Goal: Information Seeking & Learning: Understand process/instructions

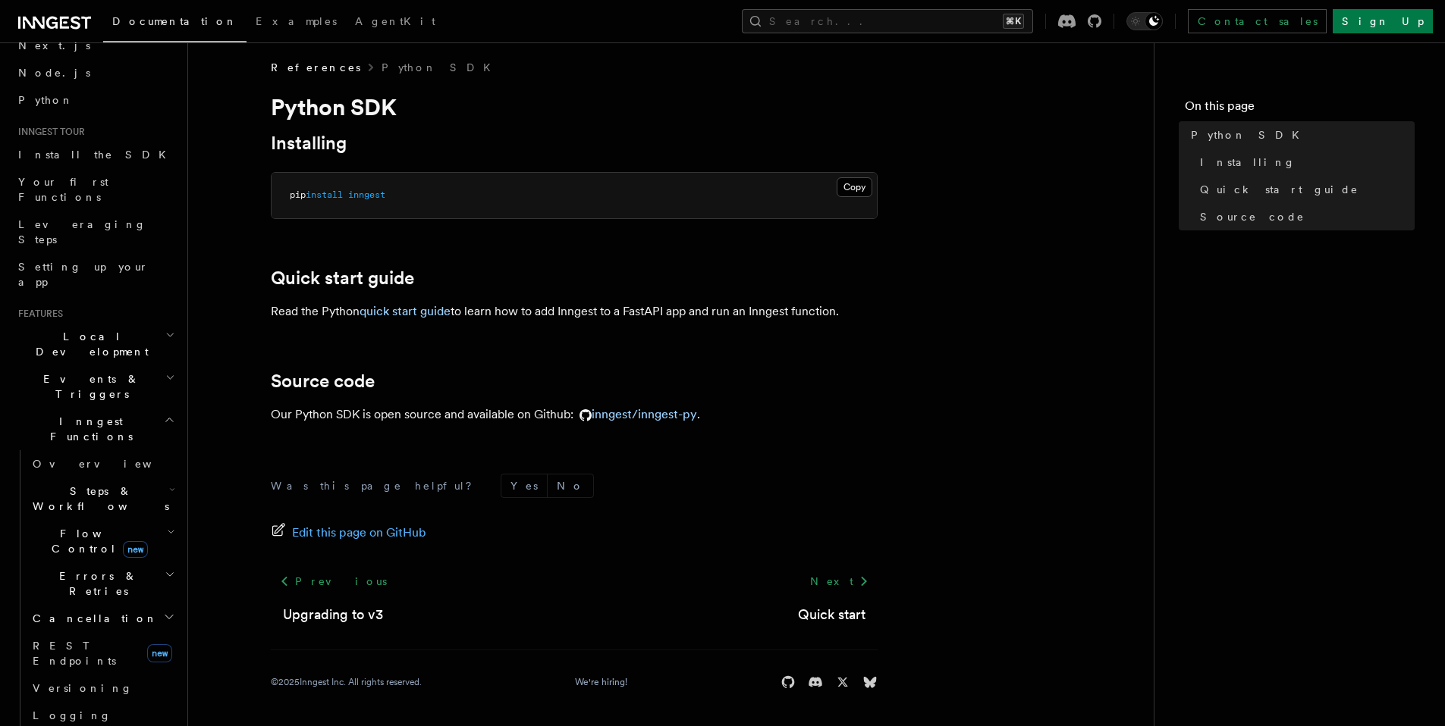
scroll to position [117, 0]
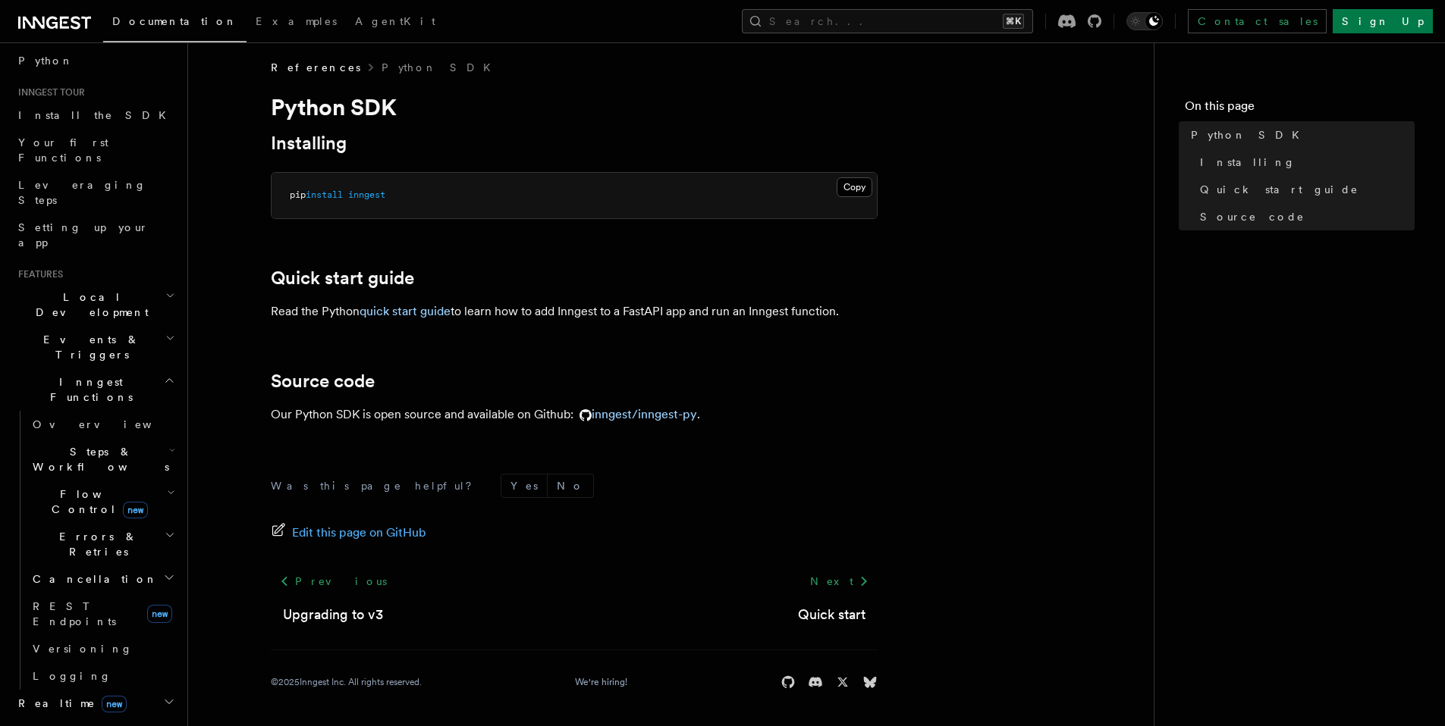
click at [111, 326] on h2 "Events & Triggers" at bounding box center [95, 347] width 166 height 42
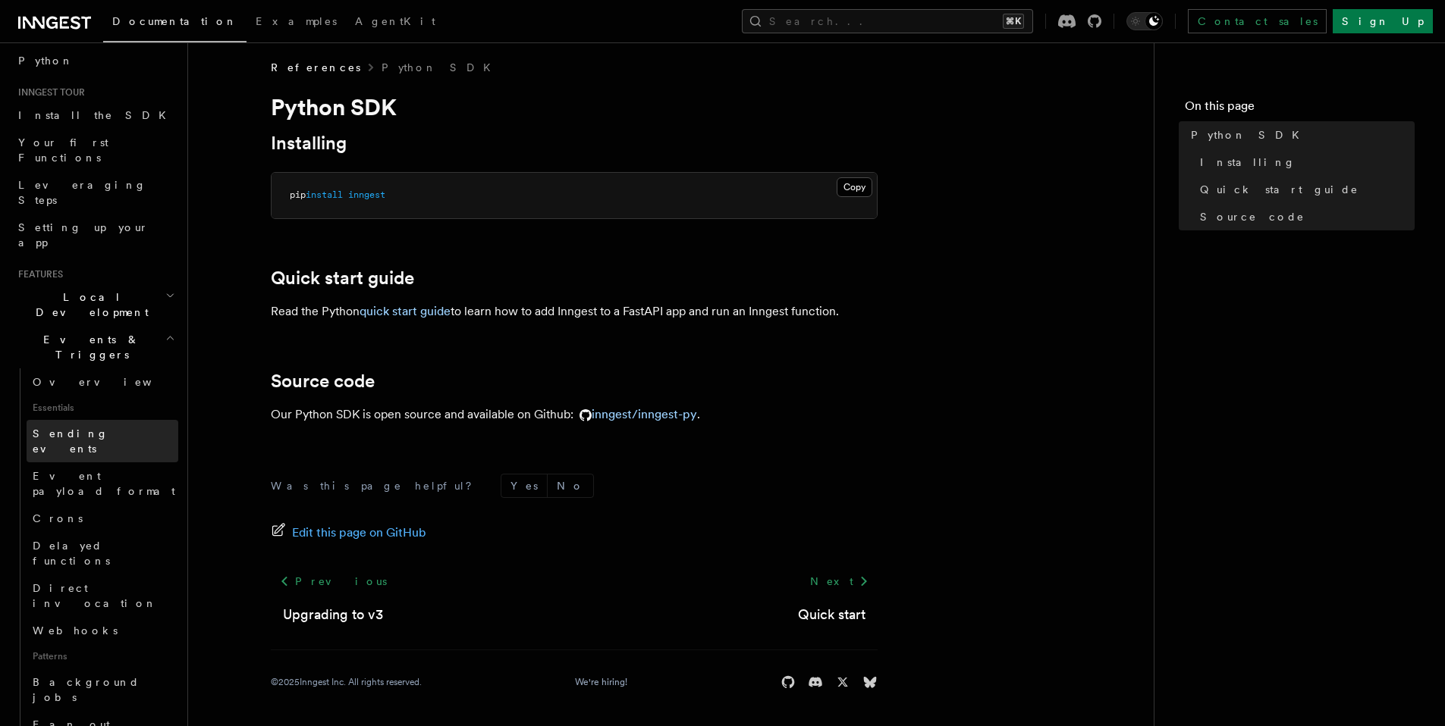
click at [97, 420] on link "Sending events" at bounding box center [103, 441] width 152 height 42
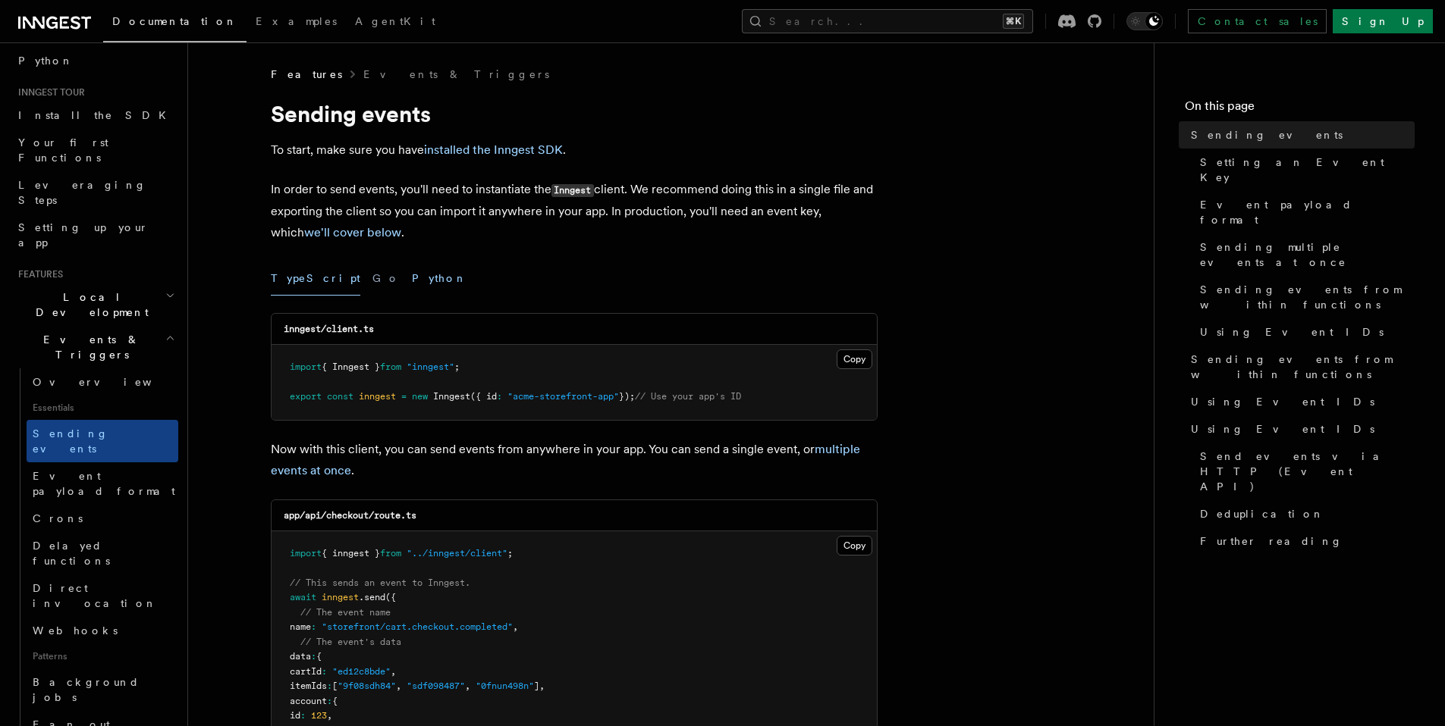
click at [412, 278] on button "Python" at bounding box center [439, 279] width 55 height 34
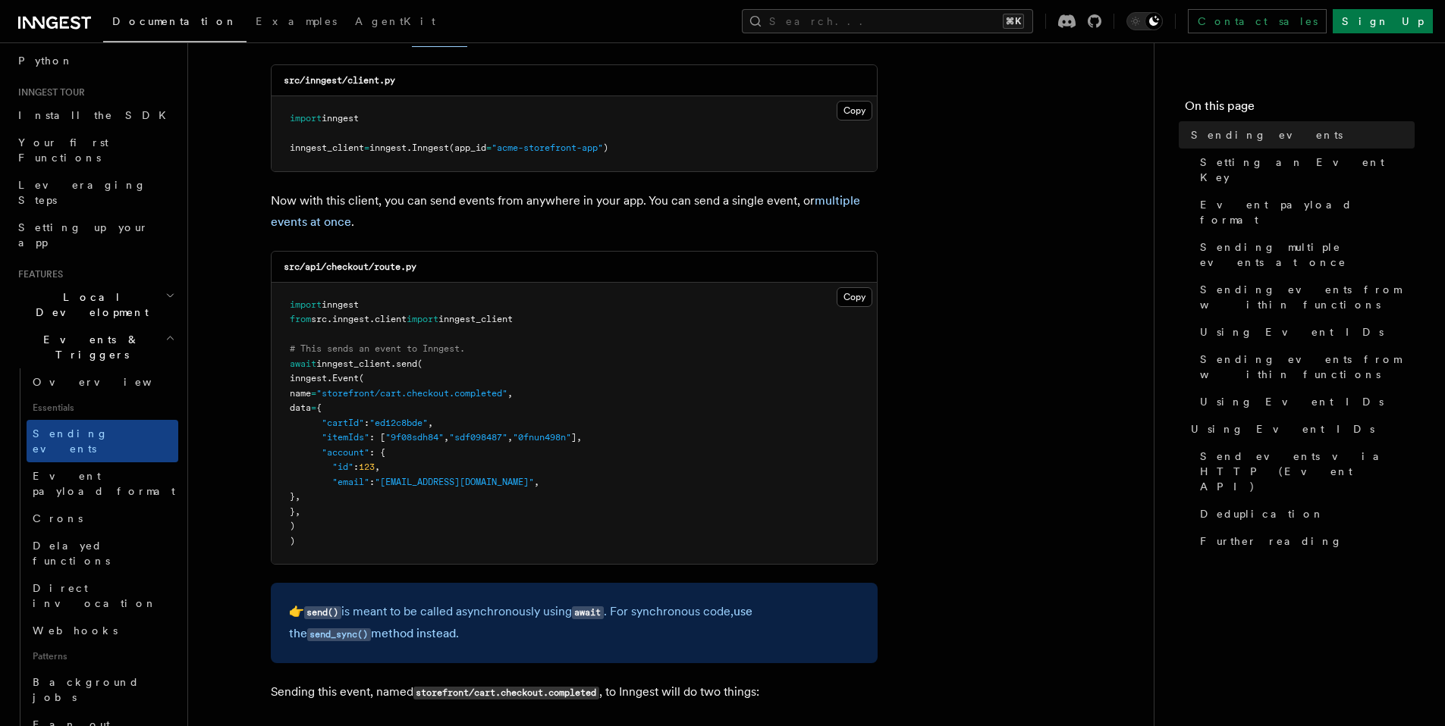
scroll to position [256, 0]
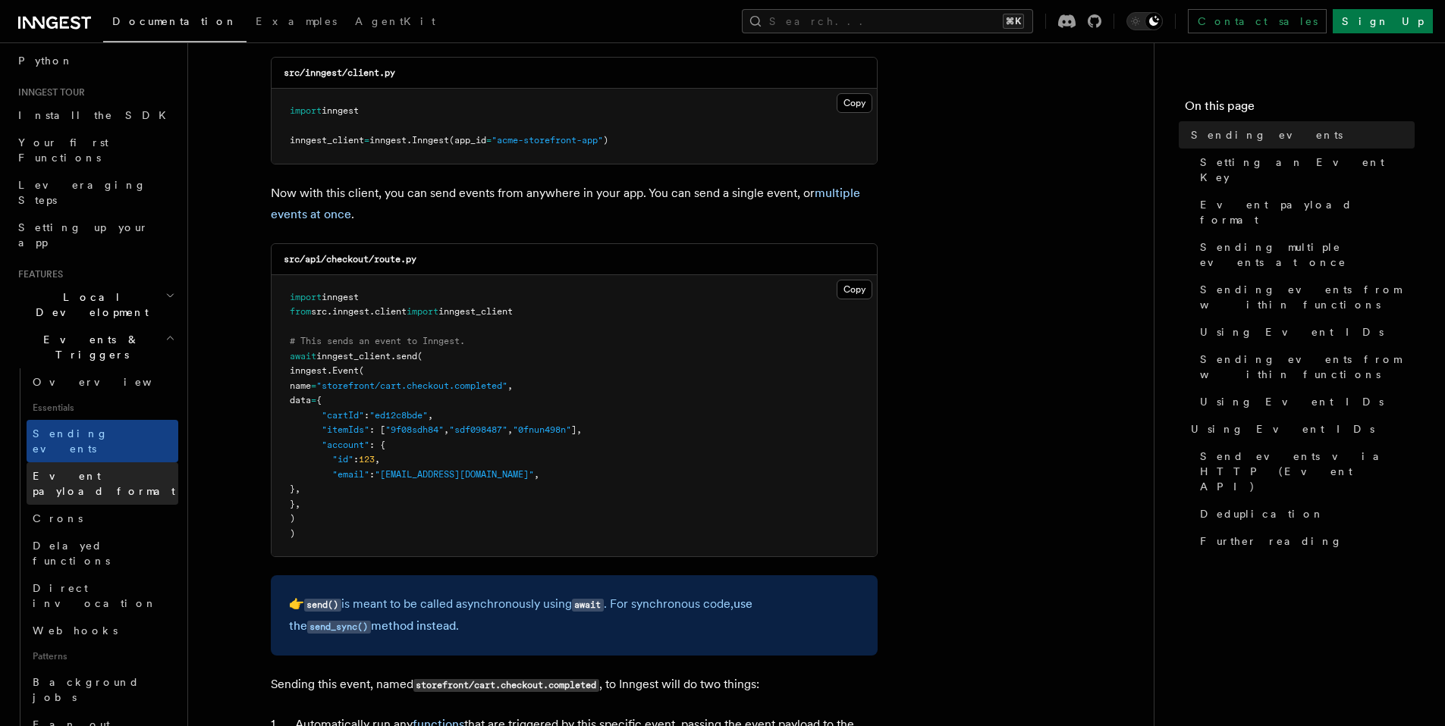
click at [67, 470] on span "Event payload format" at bounding box center [104, 483] width 143 height 27
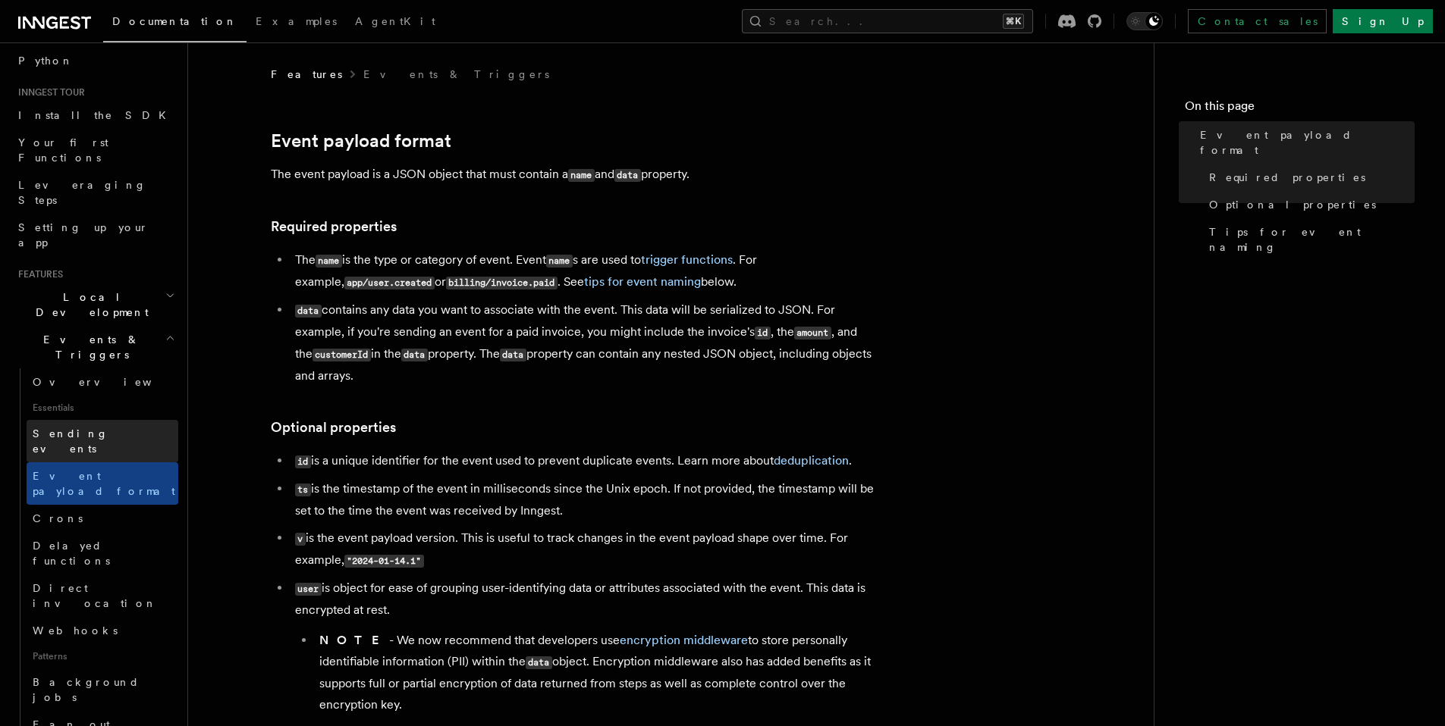
click at [87, 426] on span "Sending events" at bounding box center [106, 441] width 146 height 30
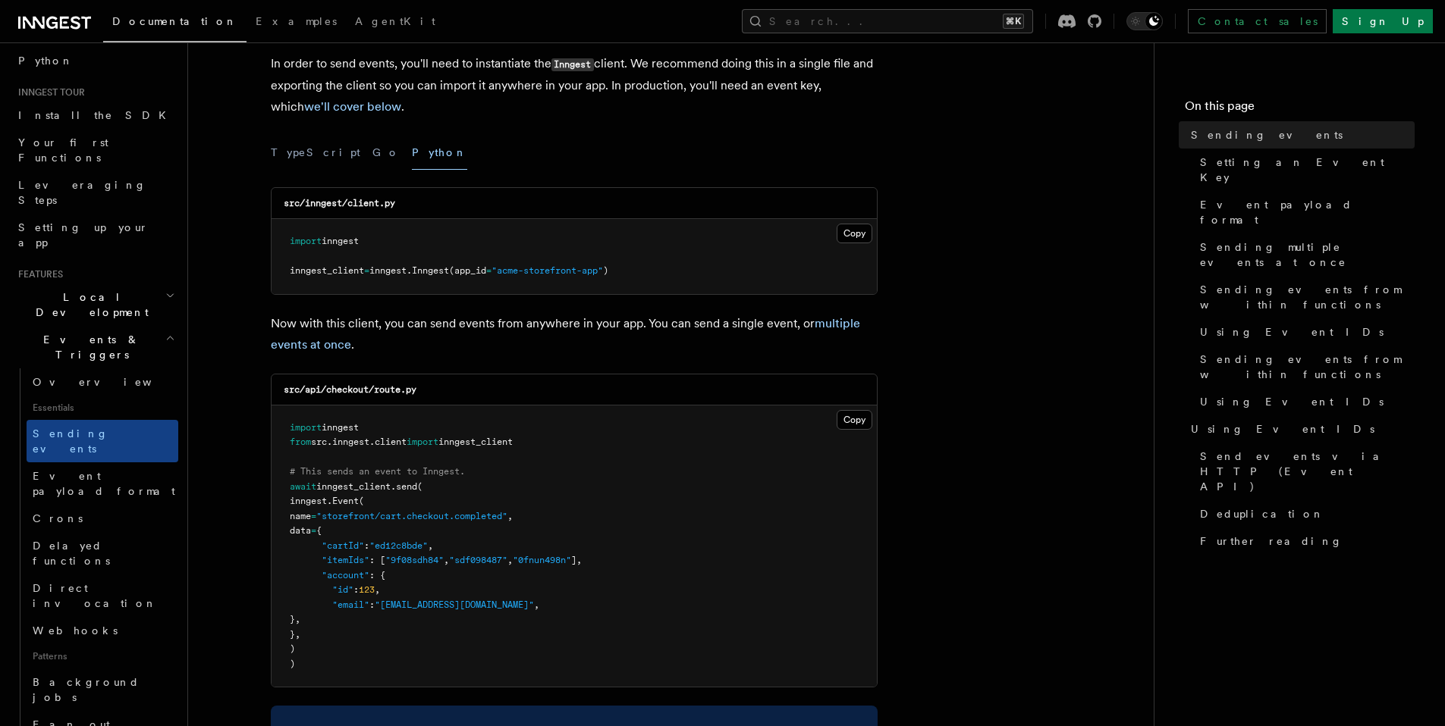
scroll to position [142, 0]
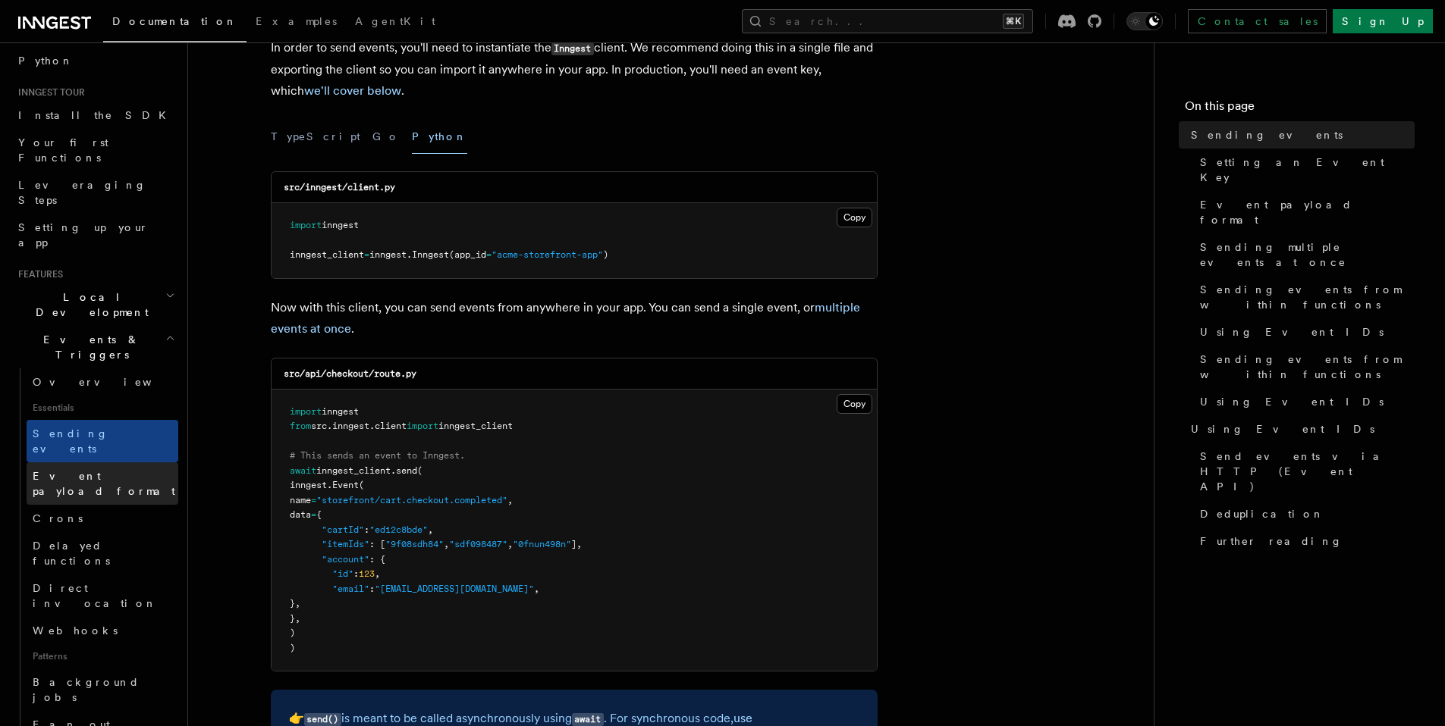
click at [87, 463] on link "Event payload format" at bounding box center [103, 484] width 152 height 42
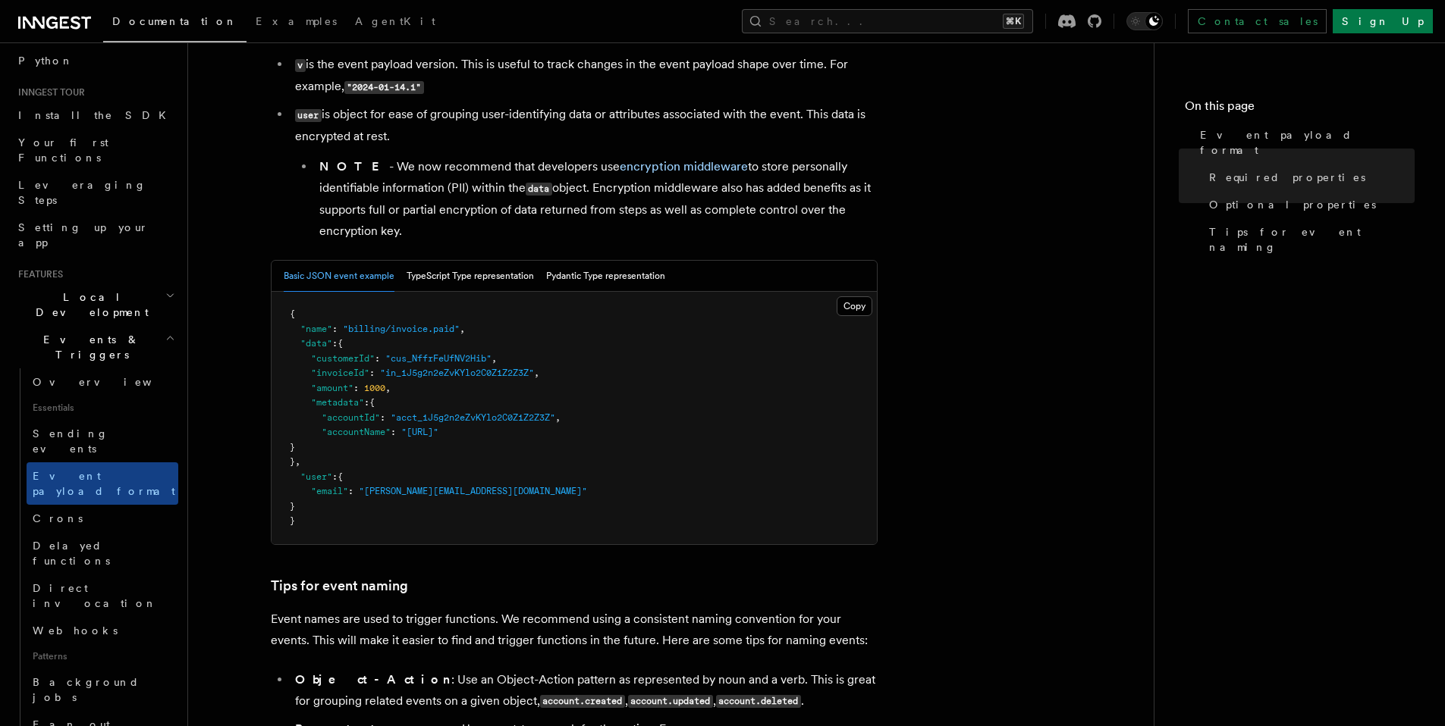
scroll to position [509, 0]
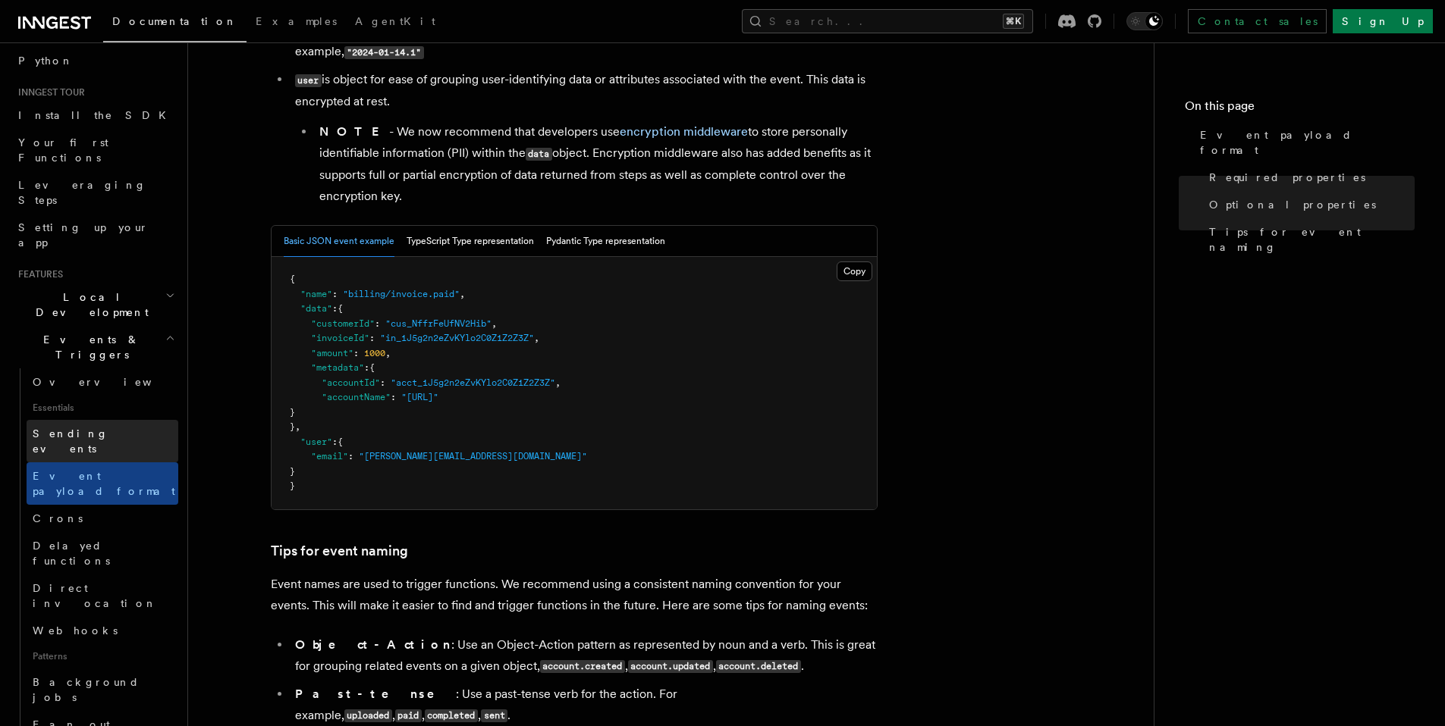
click at [80, 426] on span "Sending events" at bounding box center [106, 441] width 146 height 30
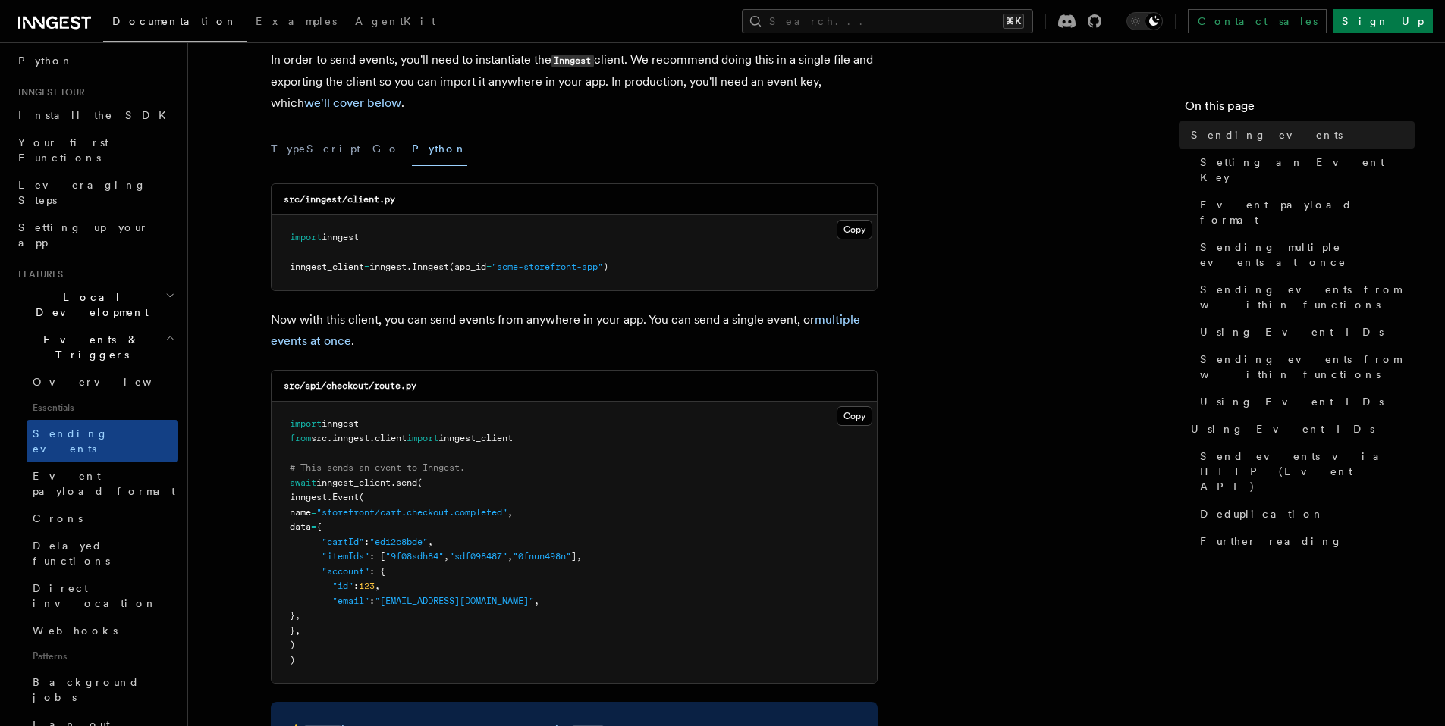
scroll to position [138, 0]
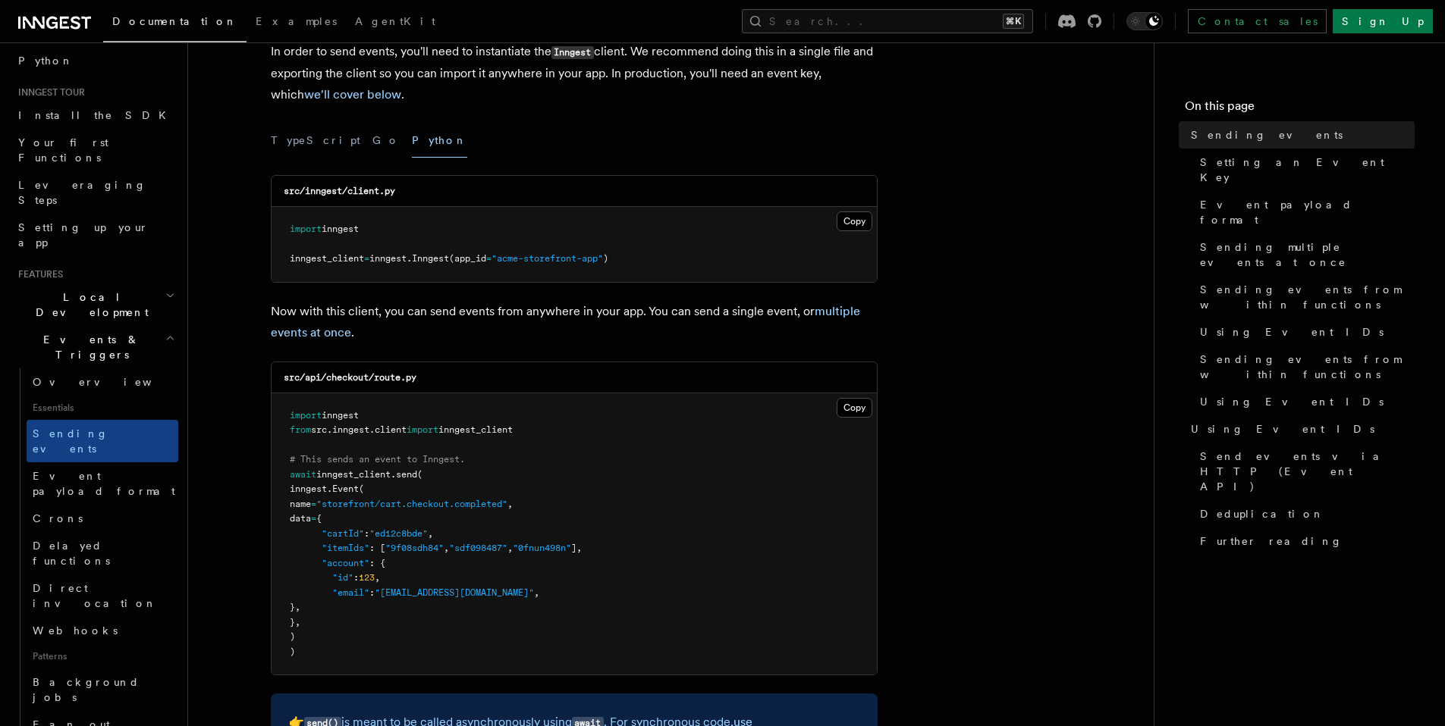
click at [629, 253] on pre "import inngest inngest_client = inngest . Inngest (app_id = "acme-storefront-ap…" at bounding box center [573, 244] width 605 height 75
drag, startPoint x: 642, startPoint y: 262, endPoint x: 290, endPoint y: 259, distance: 352.6
click at [290, 259] on pre "import inngest inngest_client = inngest . Inngest (app_id = "acme-storefront-ap…" at bounding box center [573, 244] width 605 height 75
copy span "inngest_client = inngest . Inngest (app_id = "acme-storefront-app" )"
